Goal: Task Accomplishment & Management: Use online tool/utility

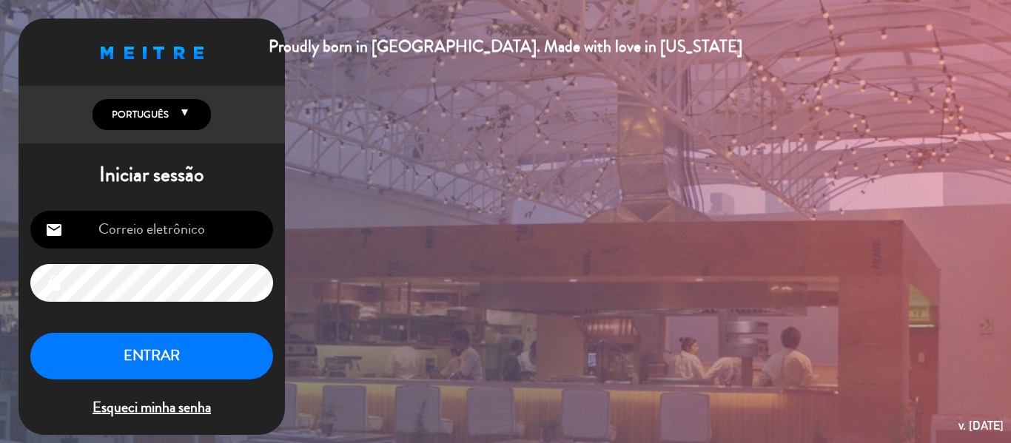
type input "[EMAIL_ADDRESS][DOMAIN_NAME]"
click at [186, 357] on button "ENTRAR" at bounding box center [151, 356] width 243 height 47
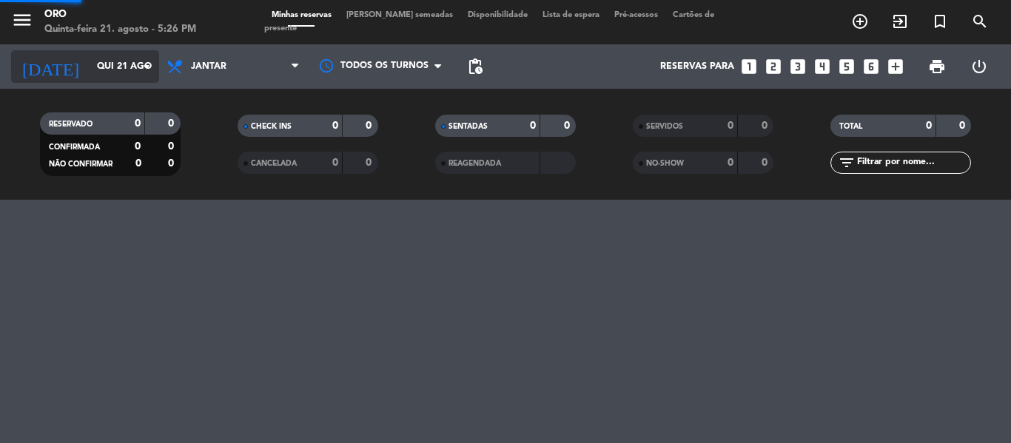
click at [108, 64] on input "Qui 21 ago" at bounding box center [152, 66] width 125 height 25
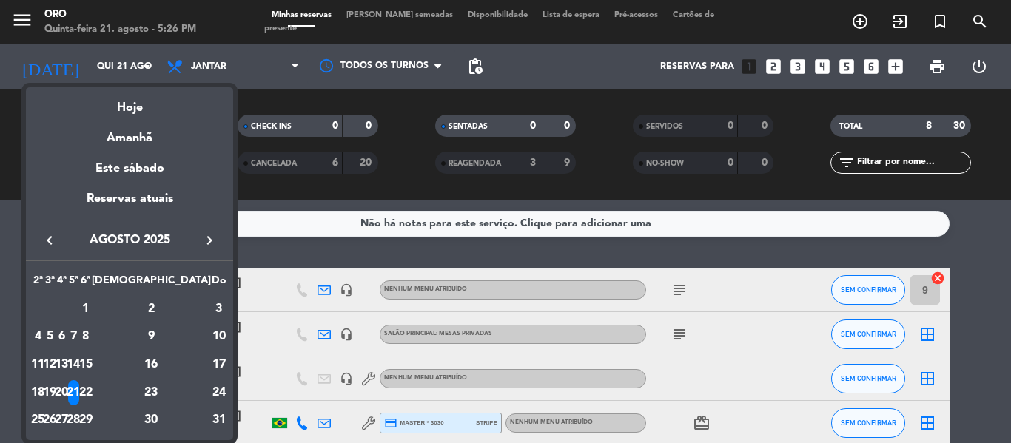
click at [278, 215] on div at bounding box center [505, 221] width 1011 height 443
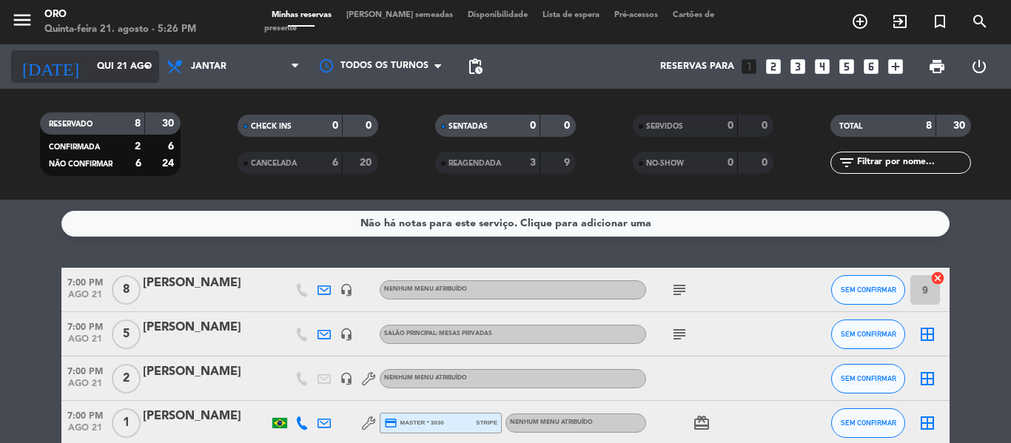
click at [121, 74] on input "Qui 21 ago" at bounding box center [152, 66] width 125 height 25
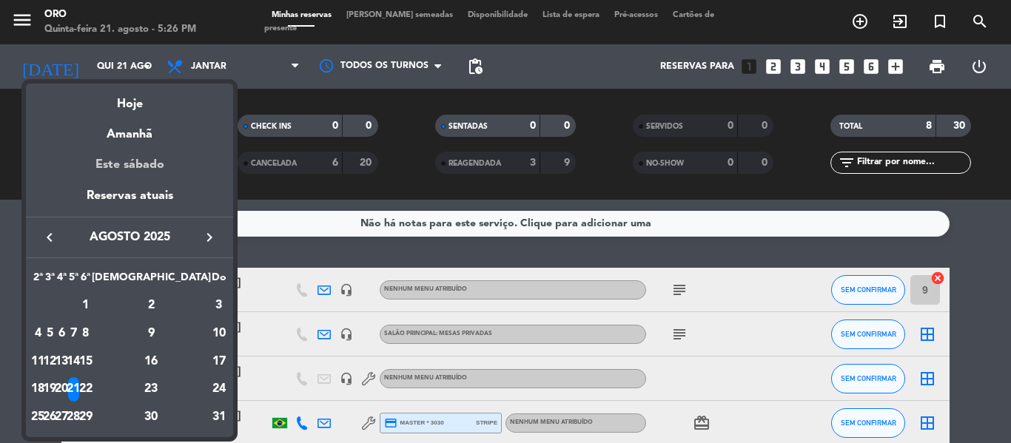
click at [144, 164] on div "Este sábado" at bounding box center [129, 164] width 207 height 41
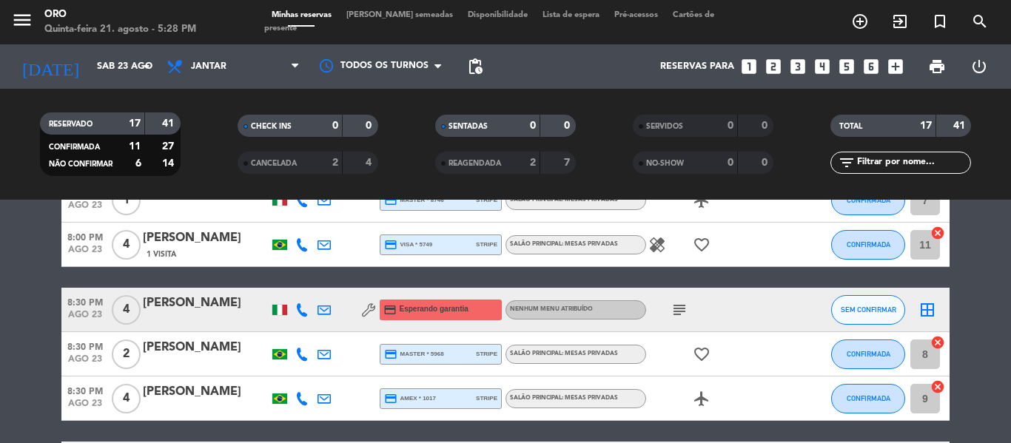
scroll to position [366, 0]
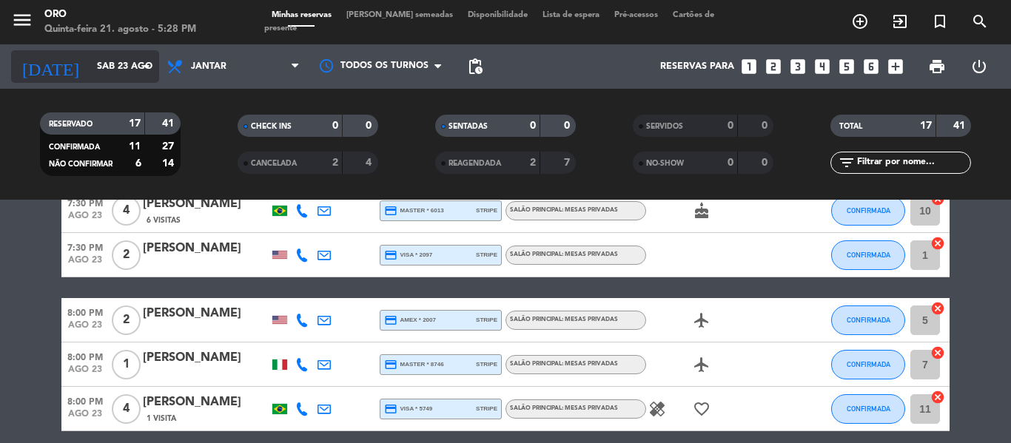
click at [129, 64] on input "Sáb 23 ago" at bounding box center [152, 66] width 125 height 25
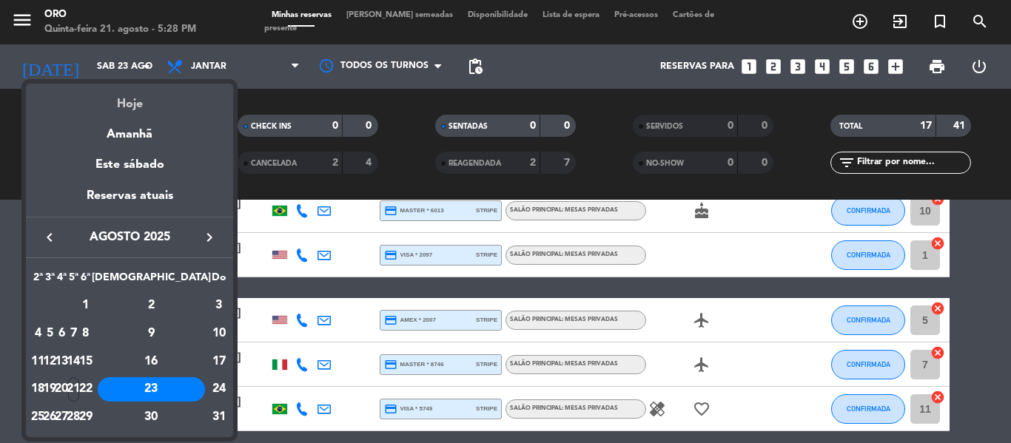
click at [138, 104] on div "Hoje" at bounding box center [129, 99] width 207 height 30
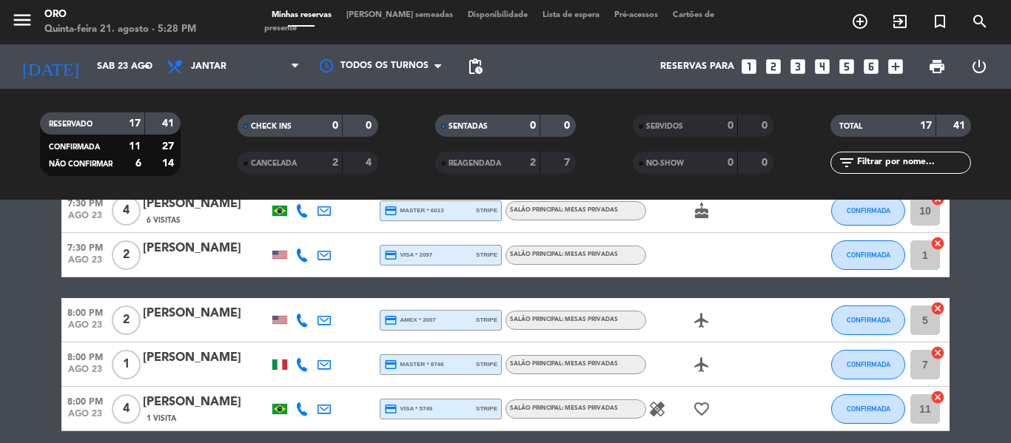
type input "Qui 21 ago"
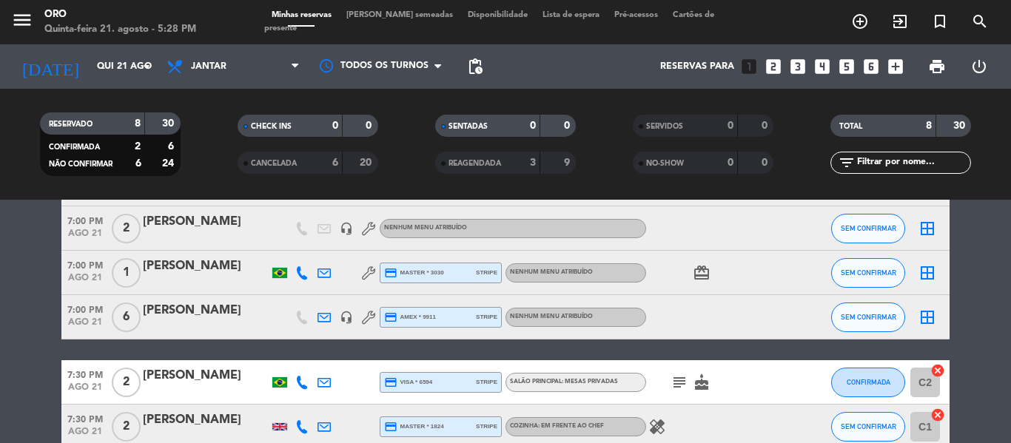
scroll to position [147, 0]
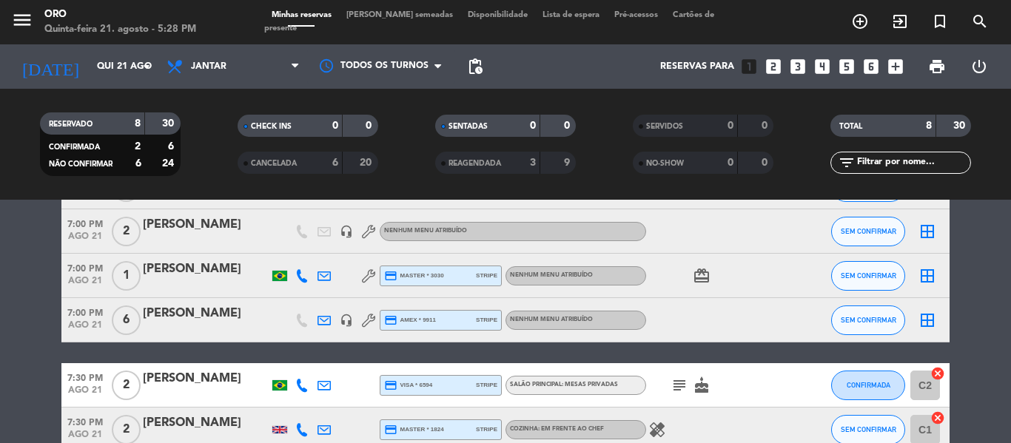
click at [672, 378] on icon "subject" at bounding box center [679, 386] width 18 height 18
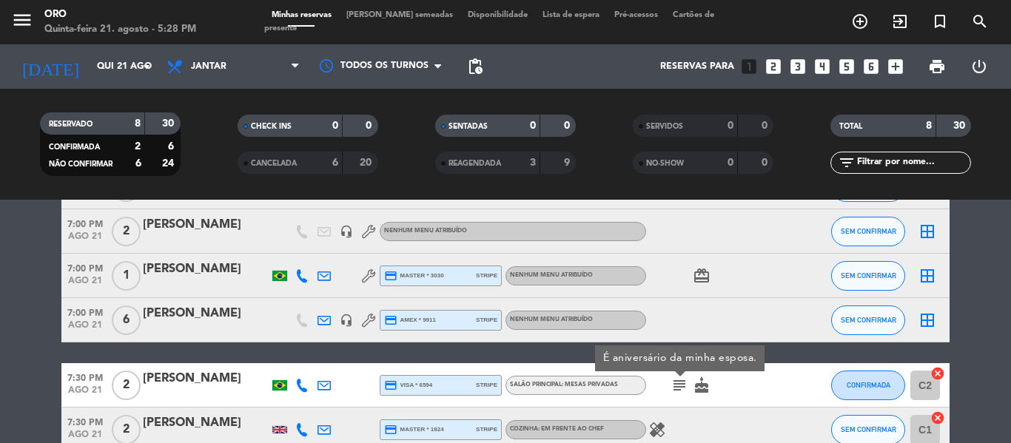
click at [706, 383] on icon "cake" at bounding box center [702, 386] width 18 height 18
click at [646, 428] on span "healing" at bounding box center [657, 430] width 22 height 18
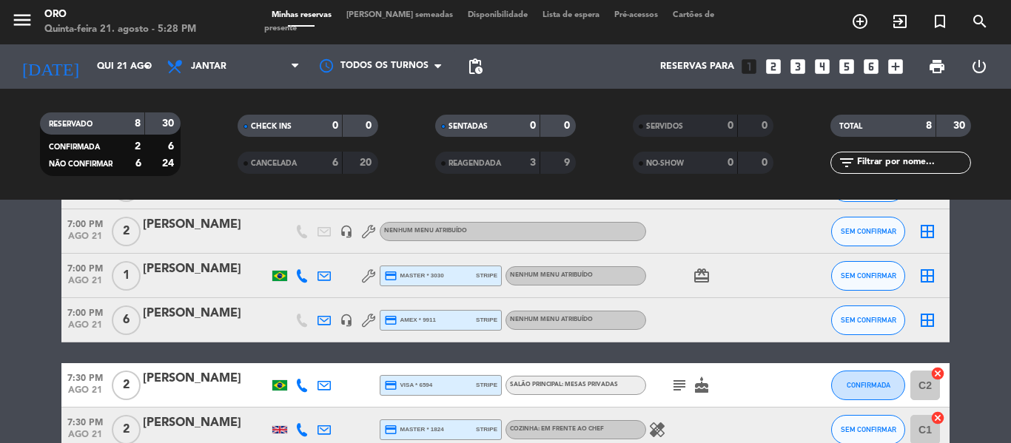
click at [661, 431] on icon "healing" at bounding box center [657, 430] width 18 height 18
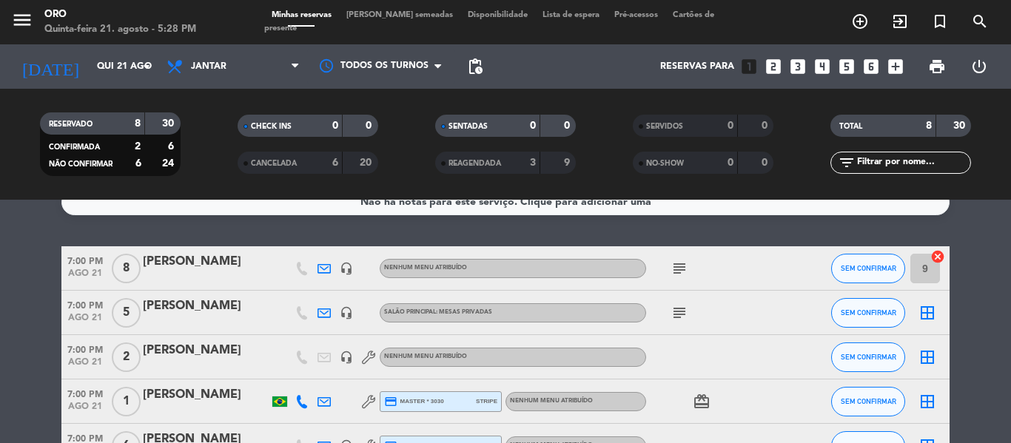
scroll to position [0, 0]
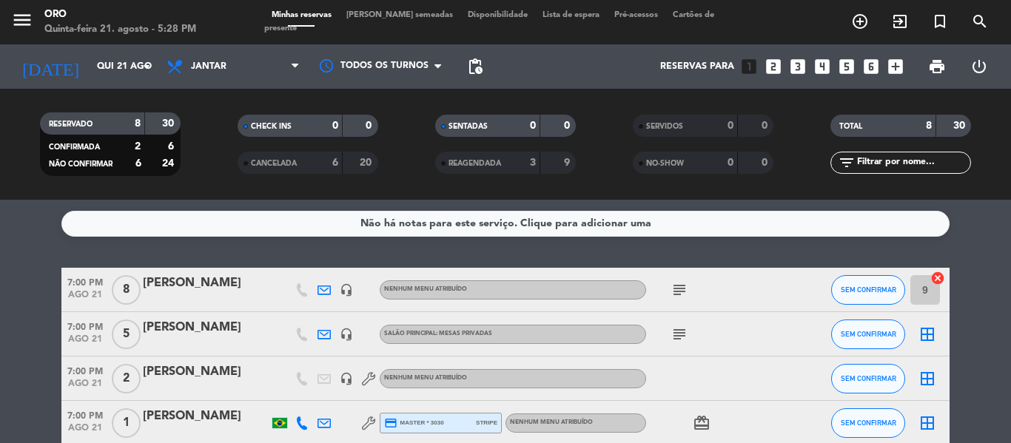
click at [690, 285] on span "subject" at bounding box center [679, 290] width 22 height 18
click at [684, 292] on icon "subject" at bounding box center [679, 290] width 18 height 18
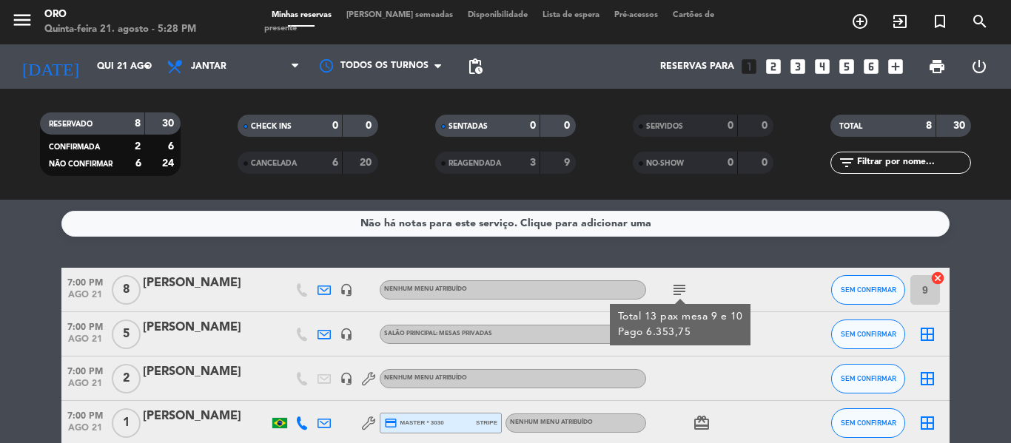
click at [685, 349] on div "subject" at bounding box center [712, 334] width 133 height 44
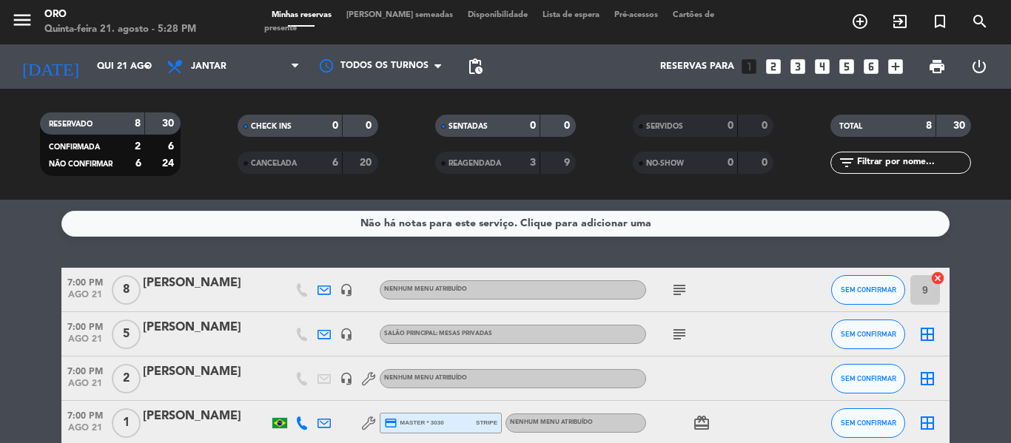
click at [670, 328] on icon "subject" at bounding box center [679, 335] width 18 height 18
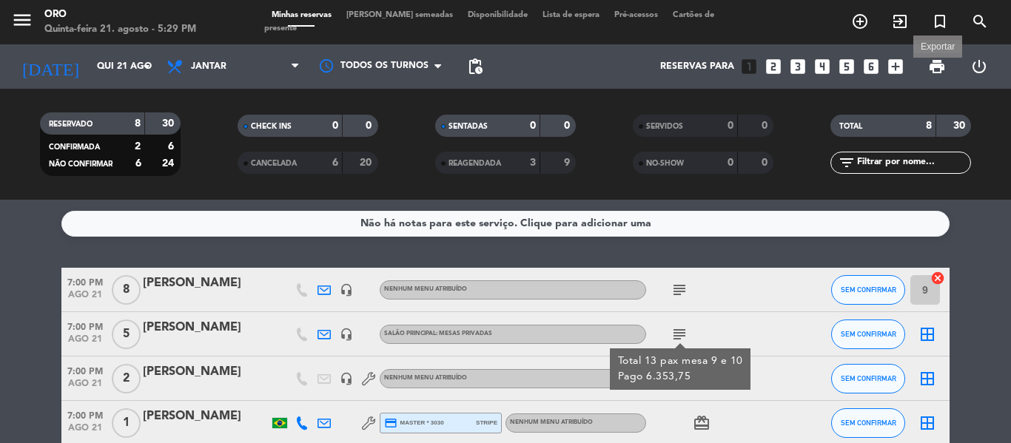
click at [941, 64] on span "print" at bounding box center [937, 67] width 18 height 18
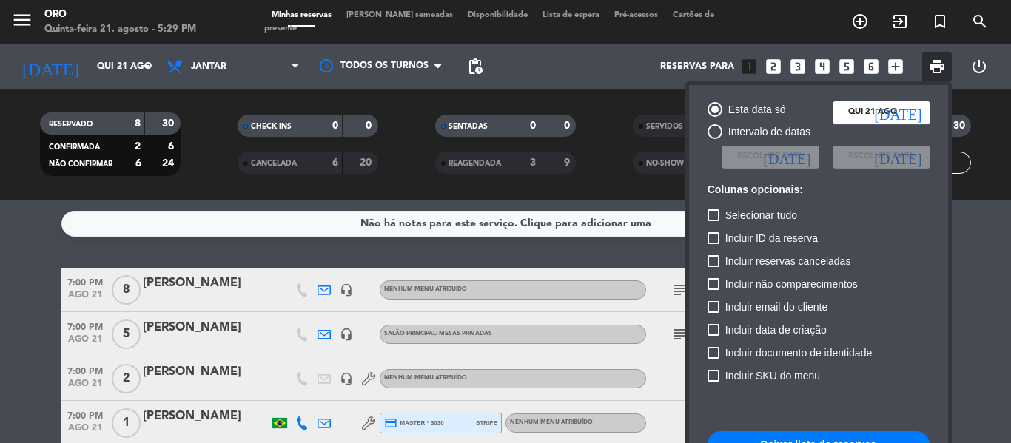
scroll to position [107, 0]
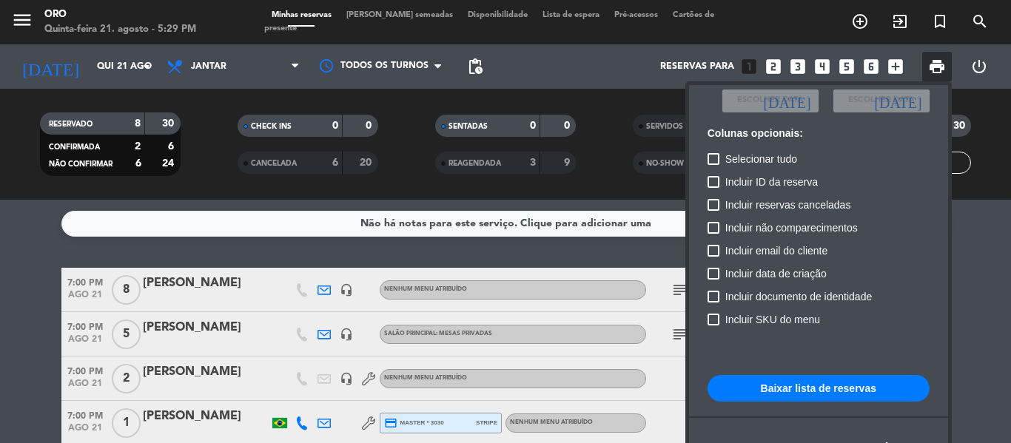
click at [818, 387] on button "Baixar lista de reservas" at bounding box center [818, 388] width 222 height 27
